Goal: Task Accomplishment & Management: Use online tool/utility

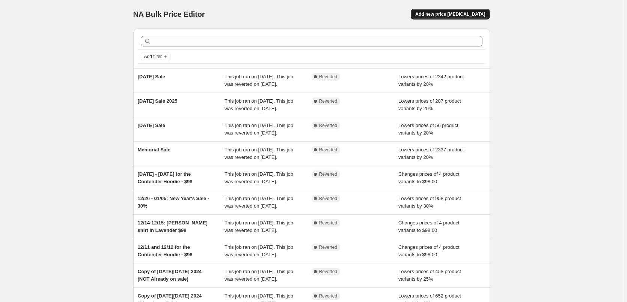
click at [460, 16] on span "Add new price [MEDICAL_DATA]" at bounding box center [450, 14] width 70 height 6
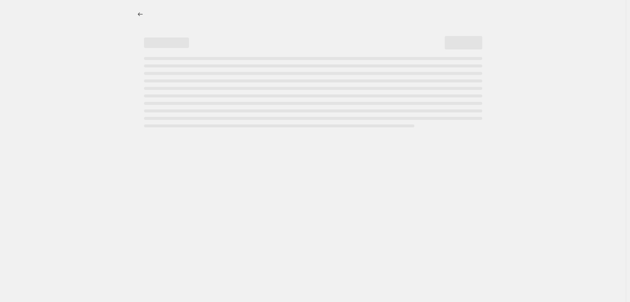
select select "percentage"
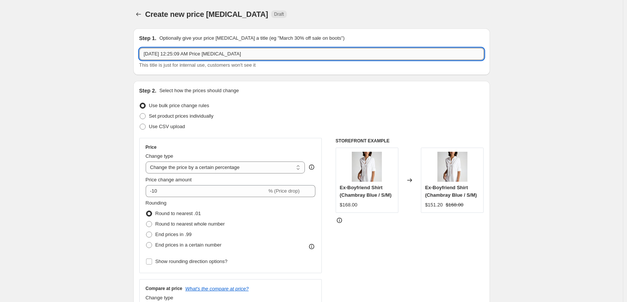
click at [196, 56] on input "[DATE] 12:25:09 AM Price [MEDICAL_DATA]" at bounding box center [311, 54] width 344 height 12
paste input "[DATE] Sale"
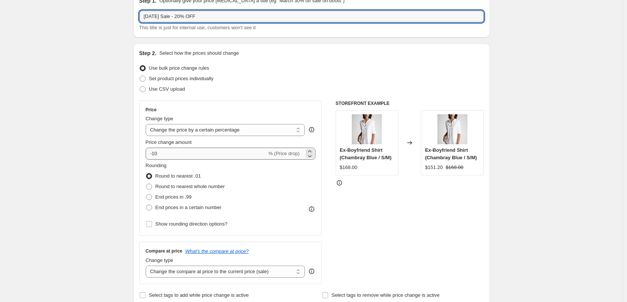
type input "[DATE] Sale - 20% OFF"
click at [171, 156] on input "-10" at bounding box center [206, 154] width 121 height 12
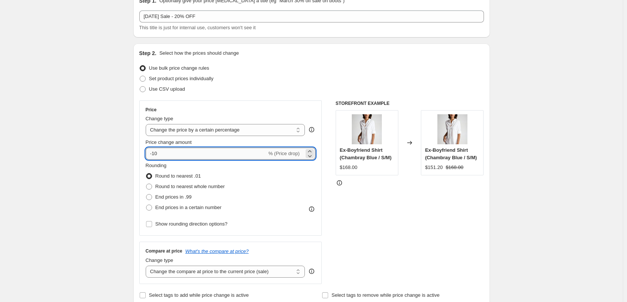
click at [171, 156] on input "-10" at bounding box center [206, 154] width 121 height 12
type input "-1"
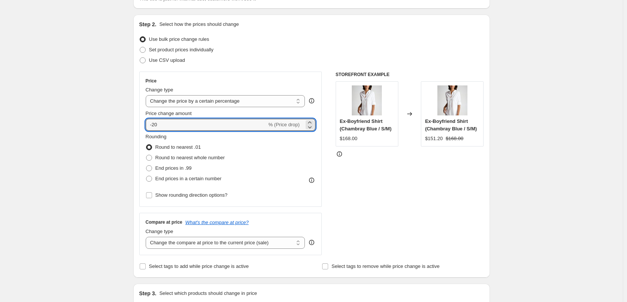
scroll to position [75, 0]
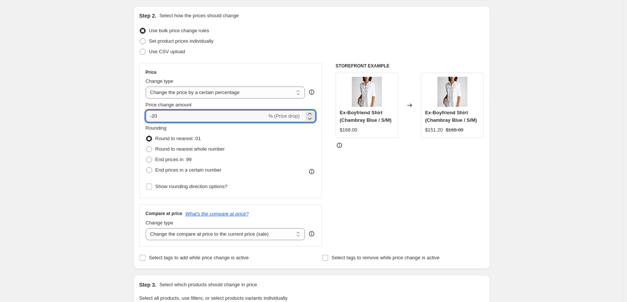
type input "-20"
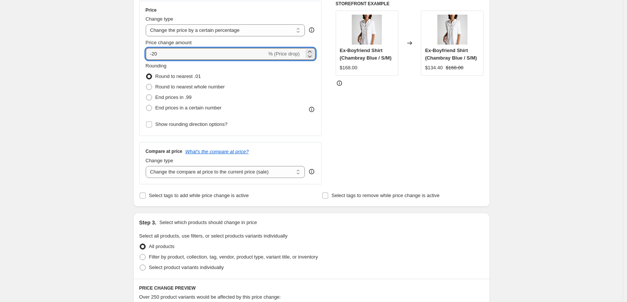
scroll to position [150, 0]
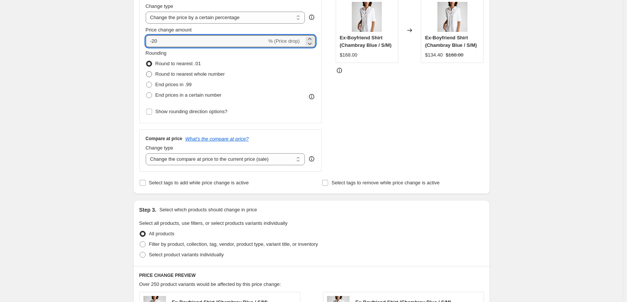
click at [188, 75] on span "Round to nearest whole number" at bounding box center [189, 74] width 69 height 6
click at [146, 72] on input "Round to nearest whole number" at bounding box center [146, 71] width 0 height 0
radio input "true"
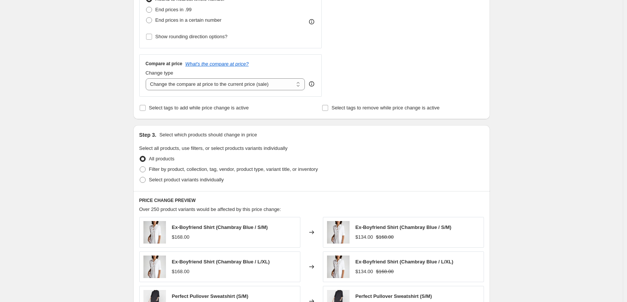
scroll to position [300, 0]
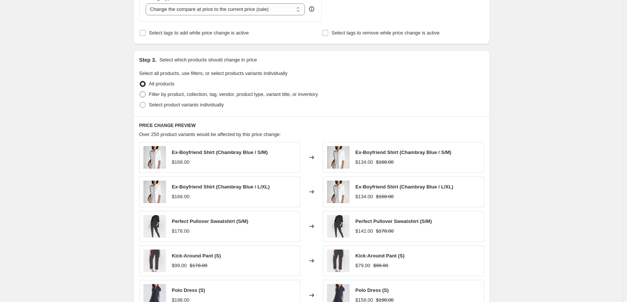
click at [241, 95] on span "Filter by product, collection, tag, vendor, product type, variant title, or inv…" at bounding box center [233, 95] width 169 height 6
click at [140, 92] on input "Filter by product, collection, tag, vendor, product type, variant title, or inv…" at bounding box center [140, 92] width 0 height 0
radio input "true"
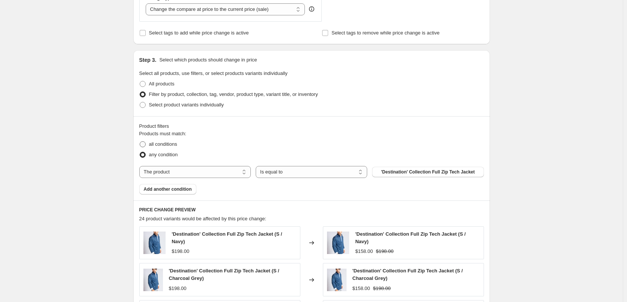
click at [158, 143] on span "all conditions" at bounding box center [163, 144] width 28 height 6
click at [140, 142] on input "all conditions" at bounding box center [140, 141] width 0 height 0
radio input "true"
click at [207, 170] on select "The product The product's collection The product's tag The product's vendor The…" at bounding box center [194, 172] width 111 height 12
select select "collection"
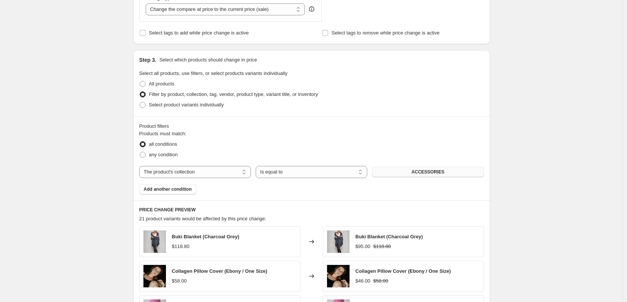
click at [414, 171] on button "ACCESSORIES" at bounding box center [427, 172] width 111 height 11
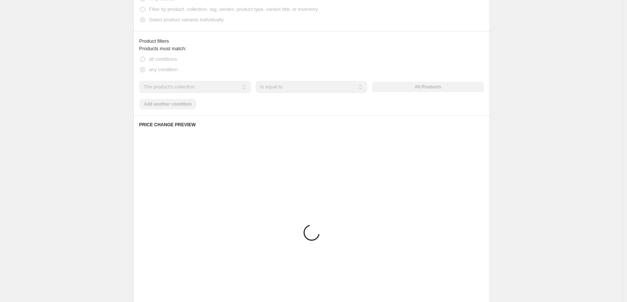
scroll to position [375, 0]
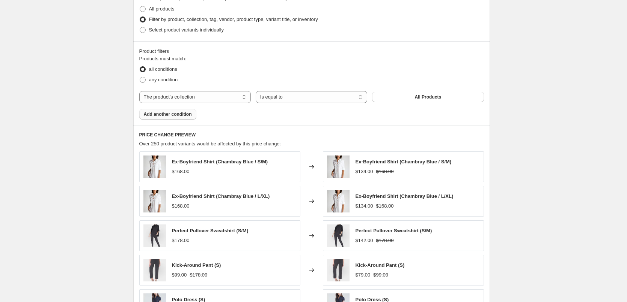
click at [171, 116] on span "Add another condition" at bounding box center [168, 114] width 48 height 6
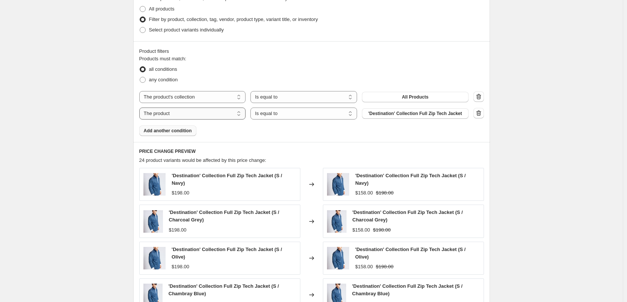
click at [198, 115] on select "The product The product's collection The product's tag The product's vendor The…" at bounding box center [192, 114] width 107 height 12
select select "collection"
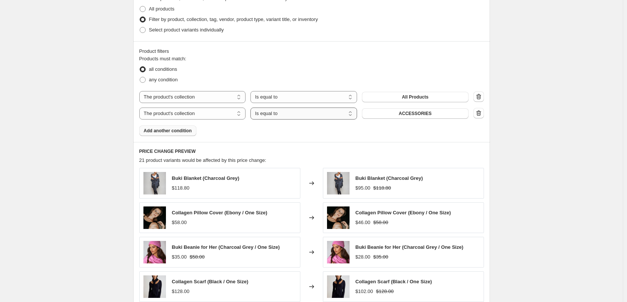
click at [295, 114] on select "Is equal to Is not equal to" at bounding box center [303, 114] width 107 height 12
select select "not_equal"
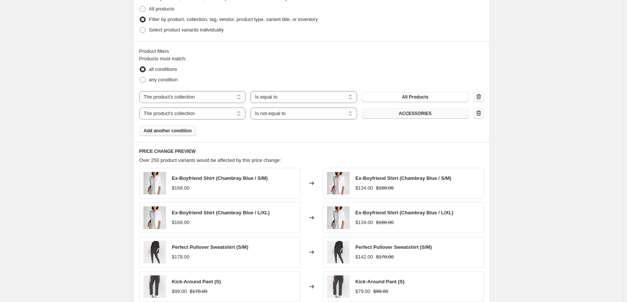
click at [395, 116] on button "ACCESSORIES" at bounding box center [415, 113] width 107 height 11
click at [177, 136] on button "Add another condition" at bounding box center [167, 131] width 57 height 11
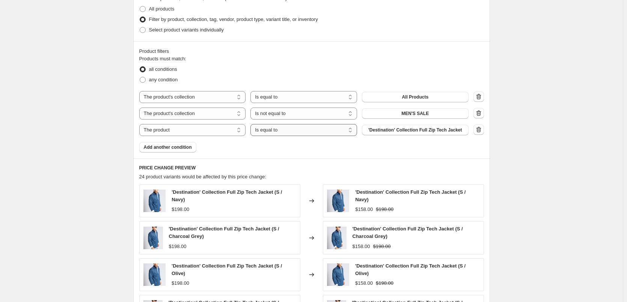
click at [291, 131] on select "Is equal to Is not equal to" at bounding box center [303, 130] width 107 height 12
click at [223, 130] on select "The product The product's collection The product's tag The product's vendor The…" at bounding box center [192, 130] width 107 height 12
select select "collection"
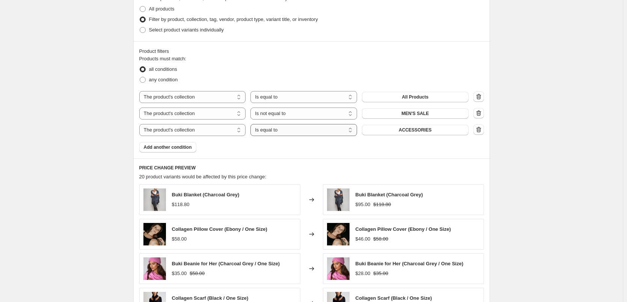
click at [281, 131] on select "Is equal to Is not equal to" at bounding box center [303, 130] width 107 height 12
select select "not_equal"
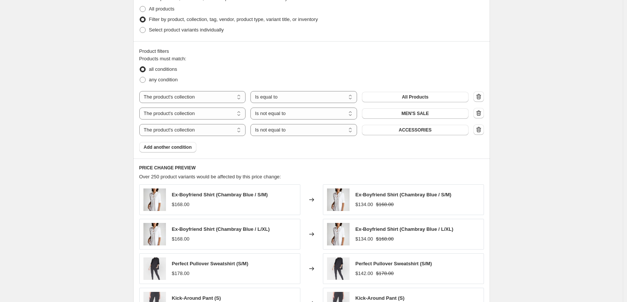
click at [412, 132] on span "ACCESSORIES" at bounding box center [414, 130] width 33 height 6
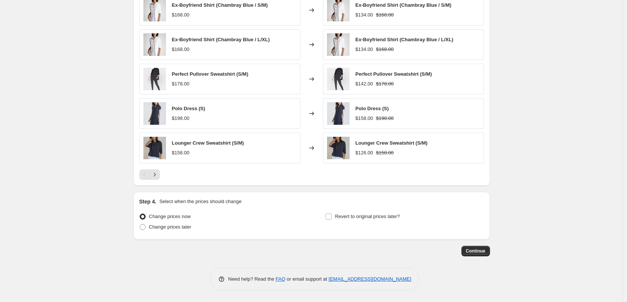
scroll to position [565, 0]
click at [177, 227] on span "Change prices later" at bounding box center [170, 227] width 42 height 6
click at [140, 225] on input "Change prices later" at bounding box center [140, 224] width 0 height 0
radio input "true"
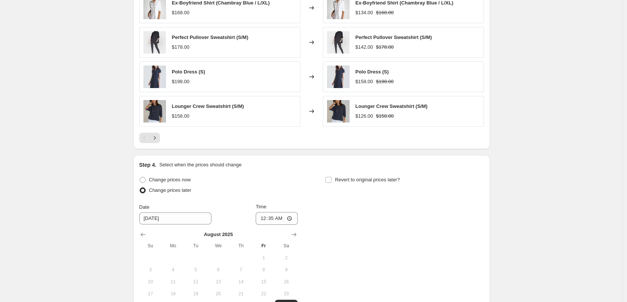
scroll to position [640, 0]
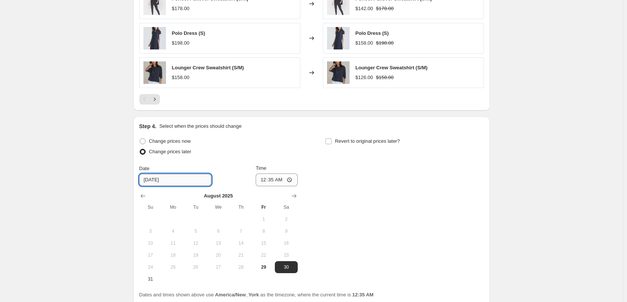
click at [177, 183] on input "[DATE]" at bounding box center [175, 180] width 72 height 12
click at [264, 269] on span "29" at bounding box center [263, 268] width 17 height 6
type input "[DATE]"
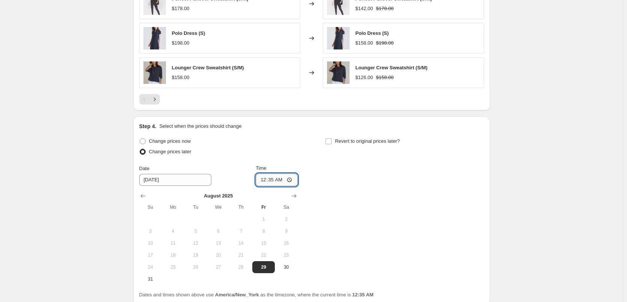
click at [290, 180] on input "00:35" at bounding box center [277, 180] width 42 height 13
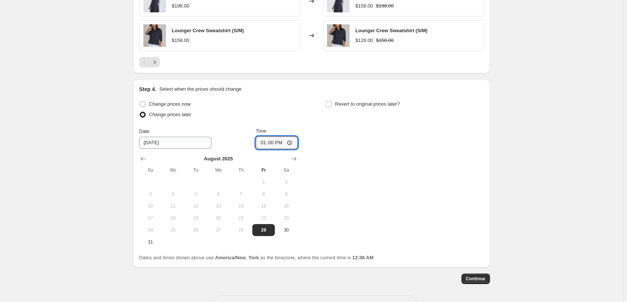
scroll to position [678, 0]
click at [292, 141] on input "13:00" at bounding box center [277, 142] width 42 height 13
type input "01:00"
click at [364, 158] on div "Change prices now Change prices later Date [DATE] Time 01:00 [DATE] Su Mo Tu We…" at bounding box center [311, 173] width 344 height 149
click at [336, 105] on label "Revert to original prices later?" at bounding box center [362, 104] width 75 height 11
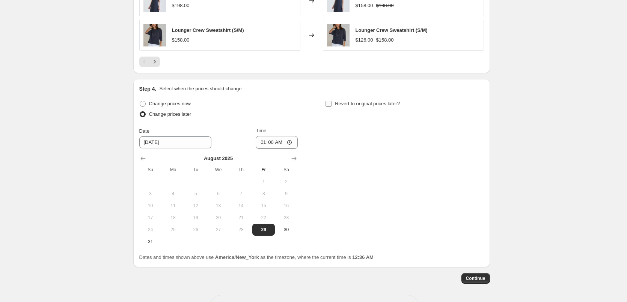
click at [331, 105] on input "Revert to original prices later?" at bounding box center [328, 104] width 6 height 6
checkbox input "true"
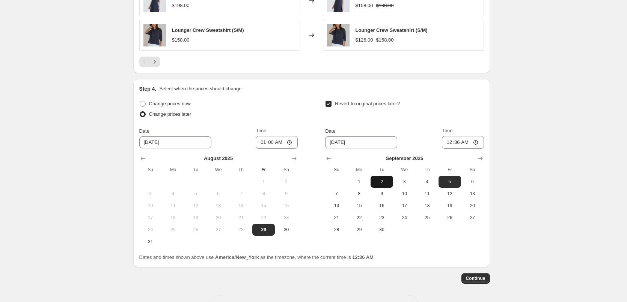
click at [384, 181] on span "2" at bounding box center [381, 182] width 17 height 6
type input "[DATE]"
click at [478, 142] on input "00:36" at bounding box center [463, 142] width 42 height 13
type input "01:36"
click at [408, 180] on span "3" at bounding box center [404, 182] width 17 height 6
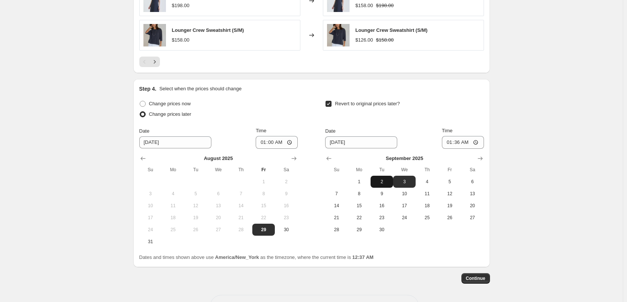
click at [382, 179] on span "2" at bounding box center [381, 182] width 17 height 6
type input "[DATE]"
click at [477, 143] on input "01:36" at bounding box center [463, 142] width 42 height 13
click at [460, 143] on input "03:00" at bounding box center [463, 142] width 42 height 13
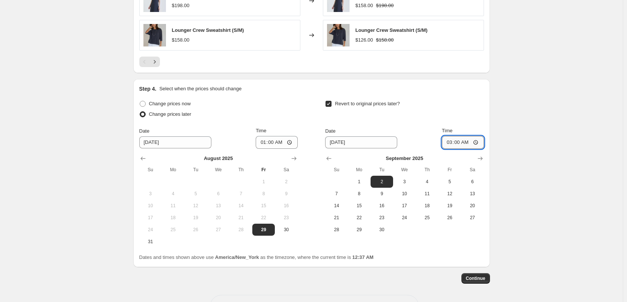
click at [478, 143] on input "03:00" at bounding box center [463, 142] width 42 height 13
type input "23:59"
click at [484, 278] on span "Continue" at bounding box center [476, 279] width 20 height 6
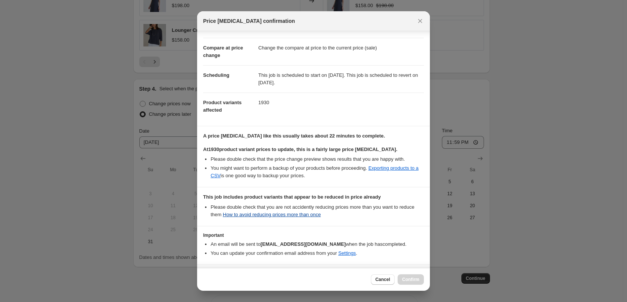
scroll to position [53, 0]
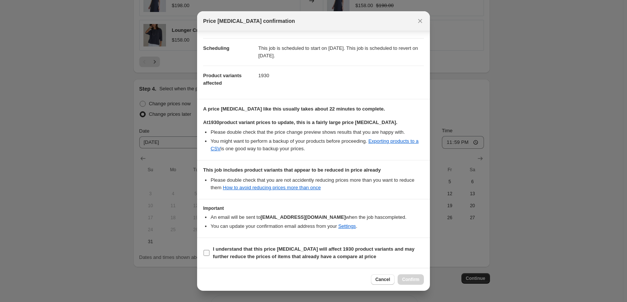
click at [208, 251] on input "I understand that this price [MEDICAL_DATA] will affect 1930 product variants a…" at bounding box center [206, 253] width 6 height 6
checkbox input "true"
click at [383, 278] on span "Cancel" at bounding box center [382, 280] width 15 height 6
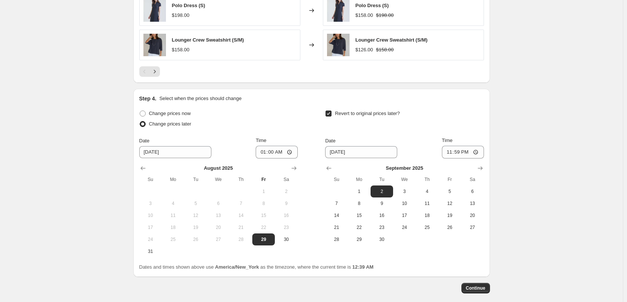
scroll to position [706, 0]
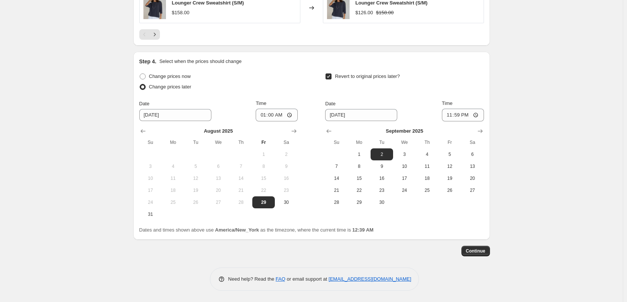
click at [478, 250] on span "Continue" at bounding box center [476, 251] width 20 height 6
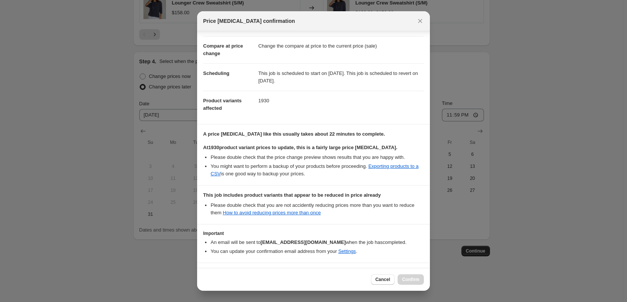
scroll to position [53, 0]
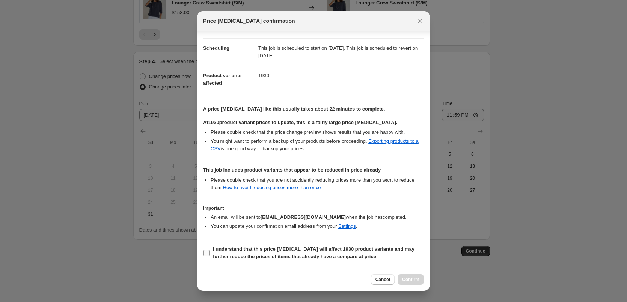
click at [207, 254] on input "I understand that this price [MEDICAL_DATA] will affect 1930 product variants a…" at bounding box center [206, 253] width 6 height 6
checkbox input "true"
click at [415, 281] on span "Confirm" at bounding box center [410, 280] width 17 height 6
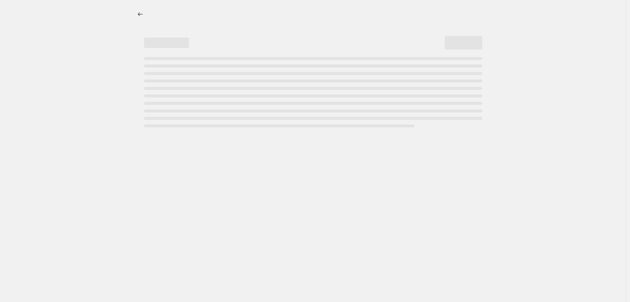
select select "percentage"
select select "collection"
select select "not_equal"
select select "collection"
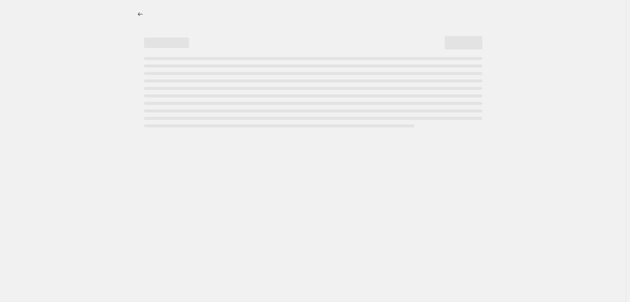
select select "not_equal"
